Goal: Information Seeking & Learning: Check status

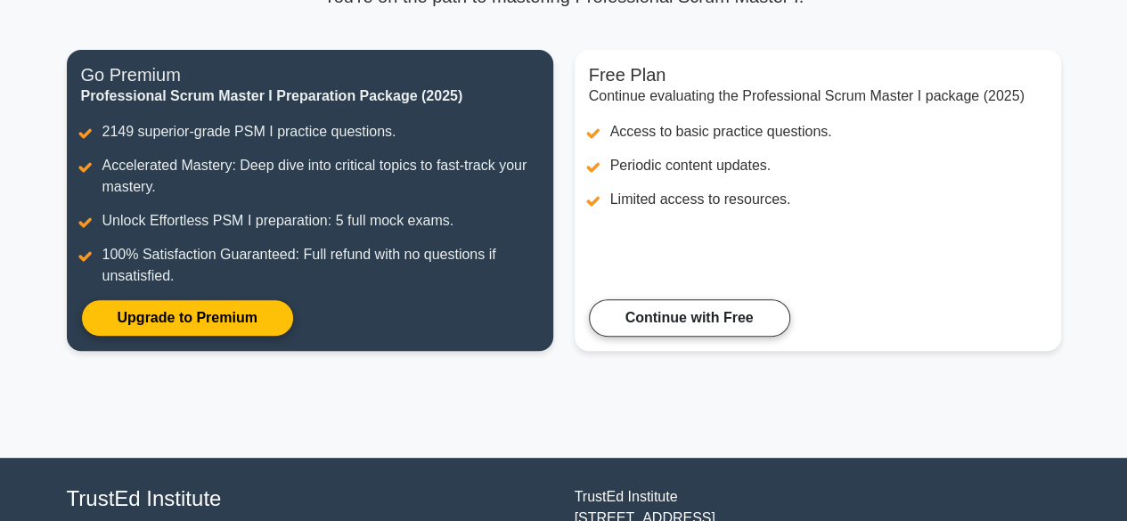
scroll to position [192, 0]
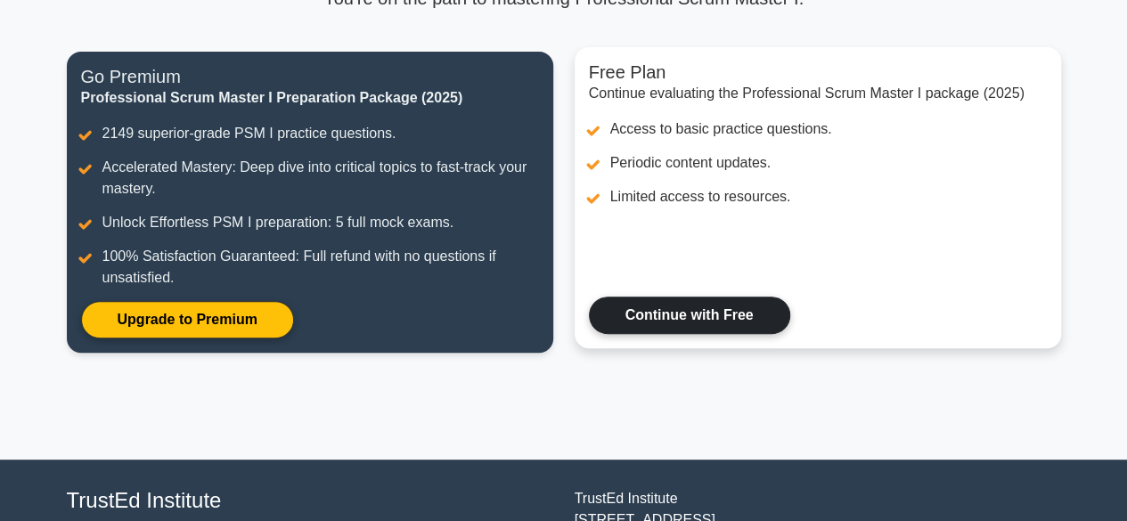
click at [764, 324] on link "Continue with Free" at bounding box center [689, 315] width 201 height 37
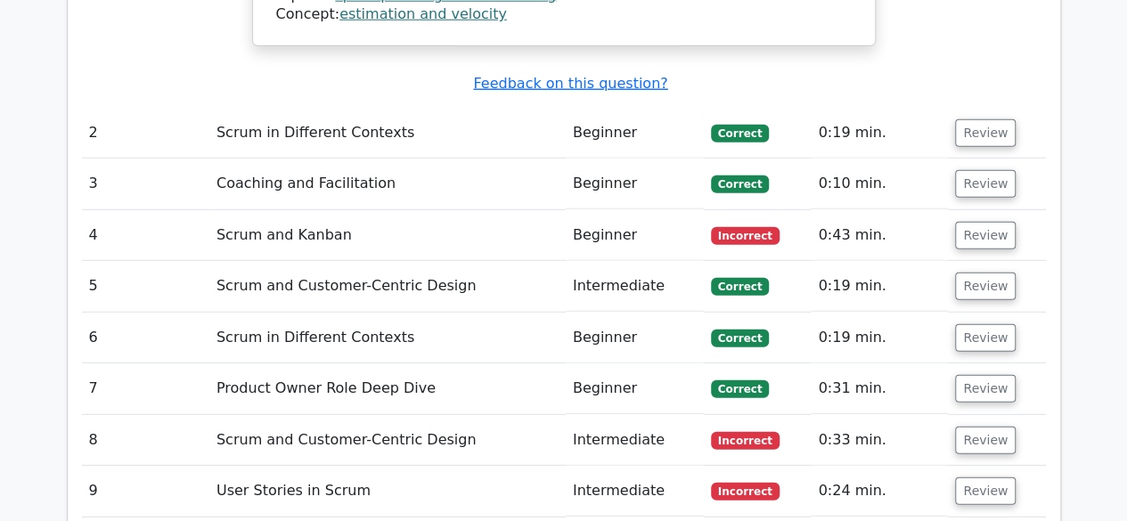
scroll to position [2353, 0]
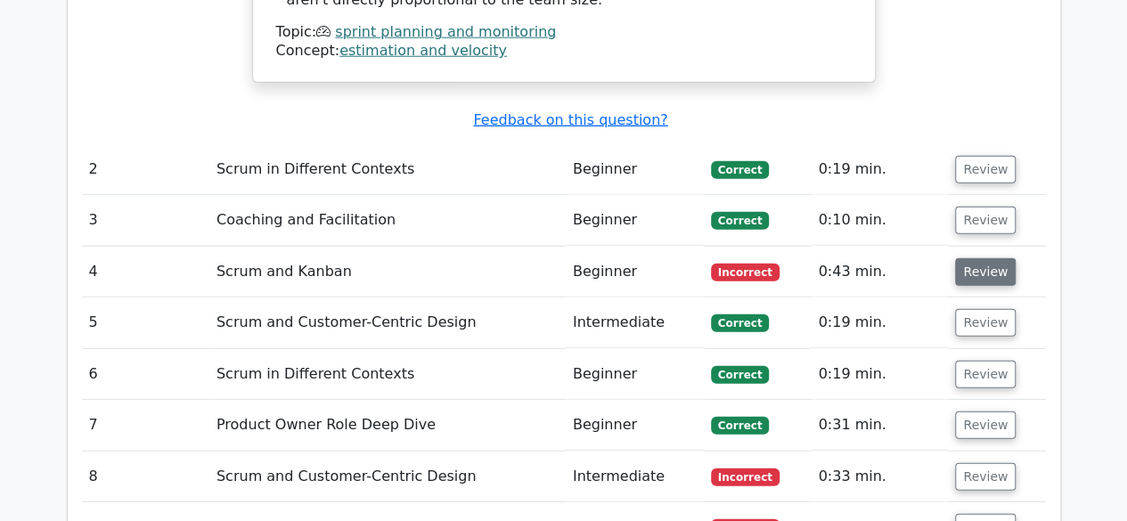
click at [987, 258] on button "Review" at bounding box center [985, 272] width 61 height 28
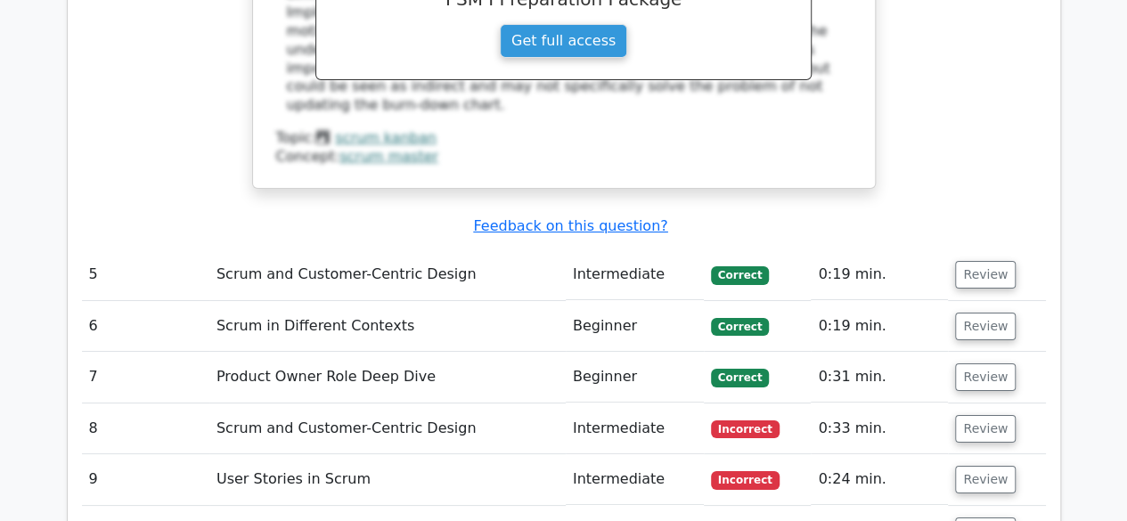
scroll to position [3254, 0]
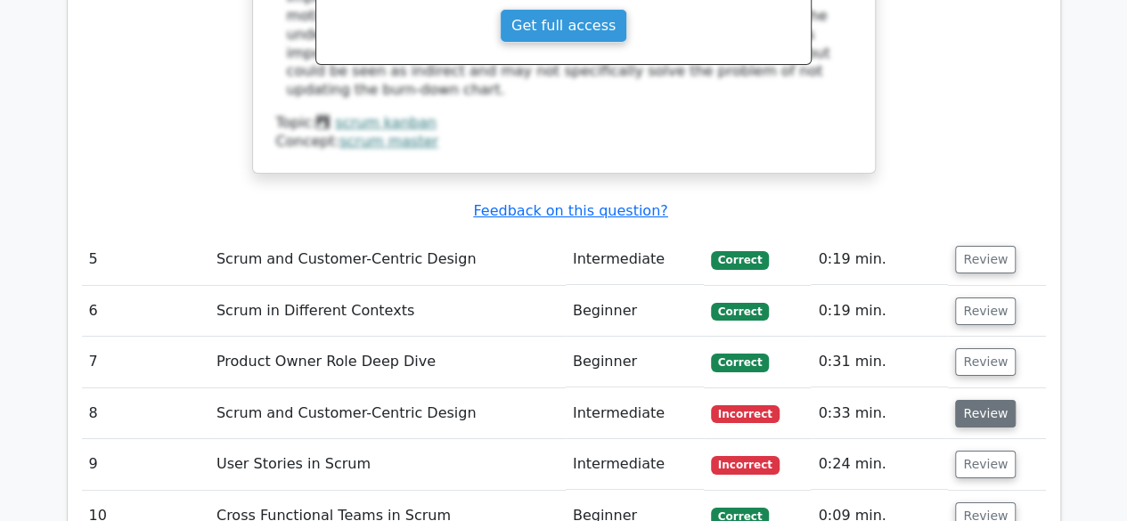
click at [978, 400] on button "Review" at bounding box center [985, 414] width 61 height 28
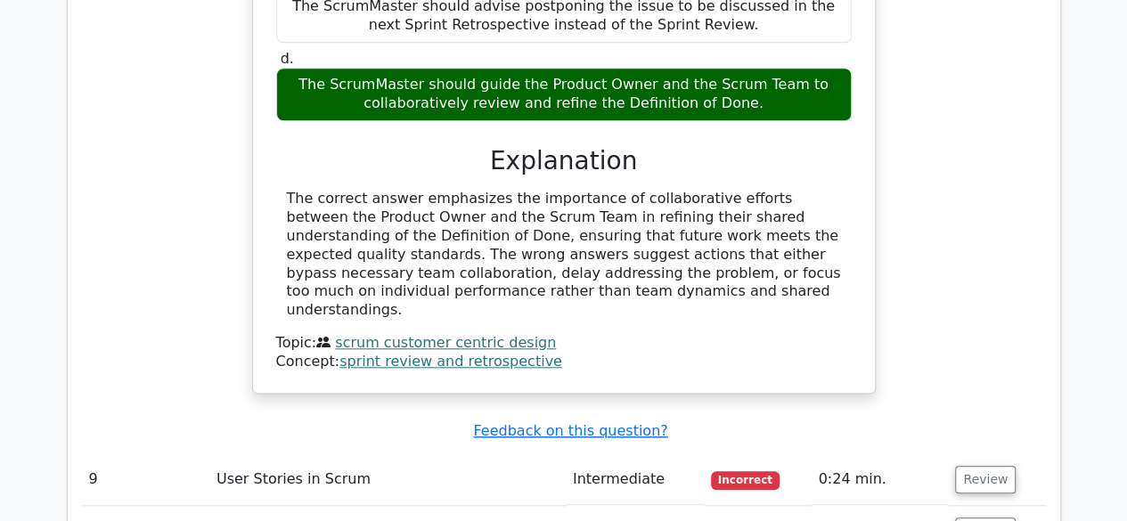
scroll to position [4309, 0]
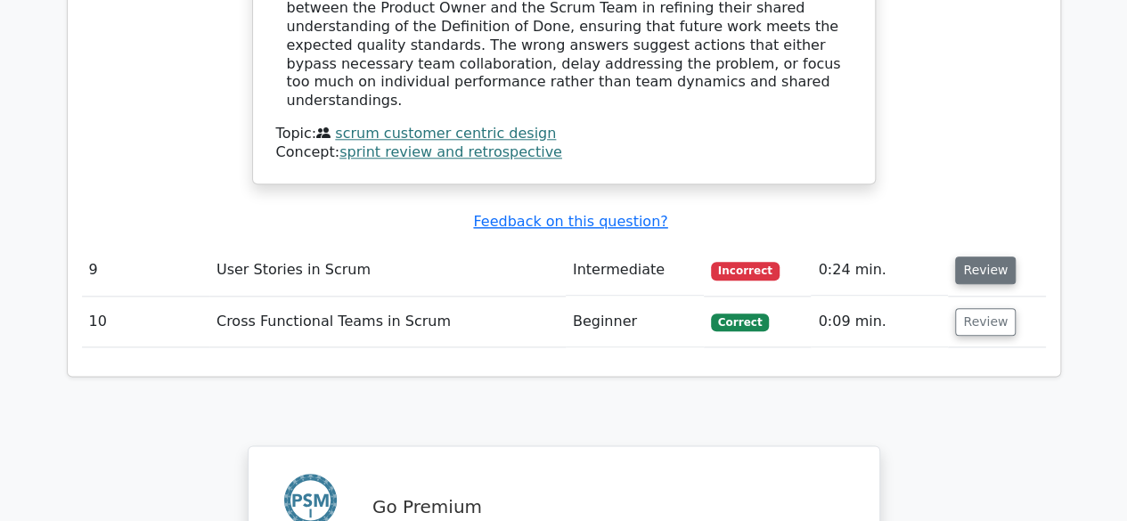
click at [982, 257] on button "Review" at bounding box center [985, 271] width 61 height 28
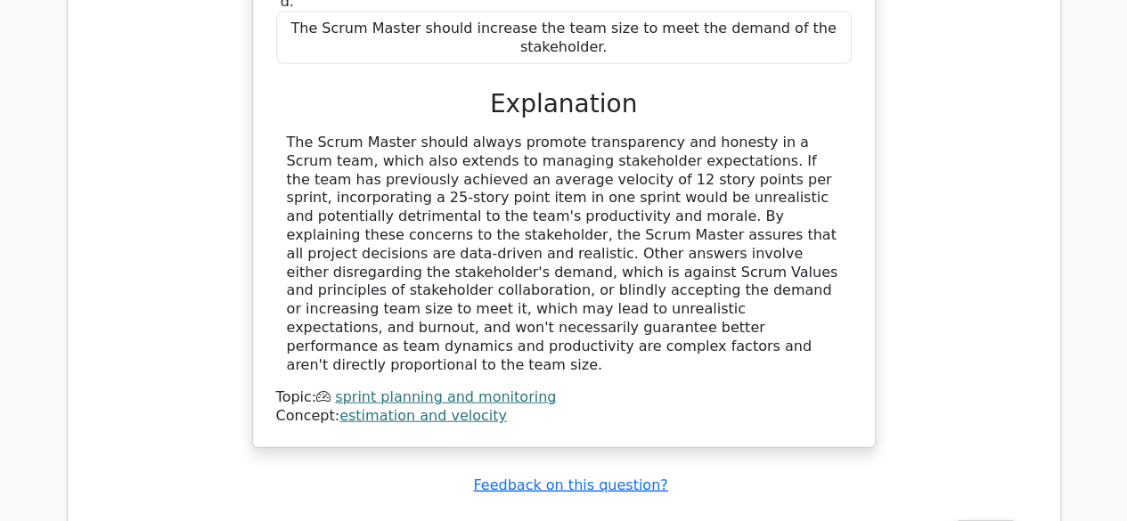
scroll to position [1383, 0]
